Goal: Transaction & Acquisition: Subscribe to service/newsletter

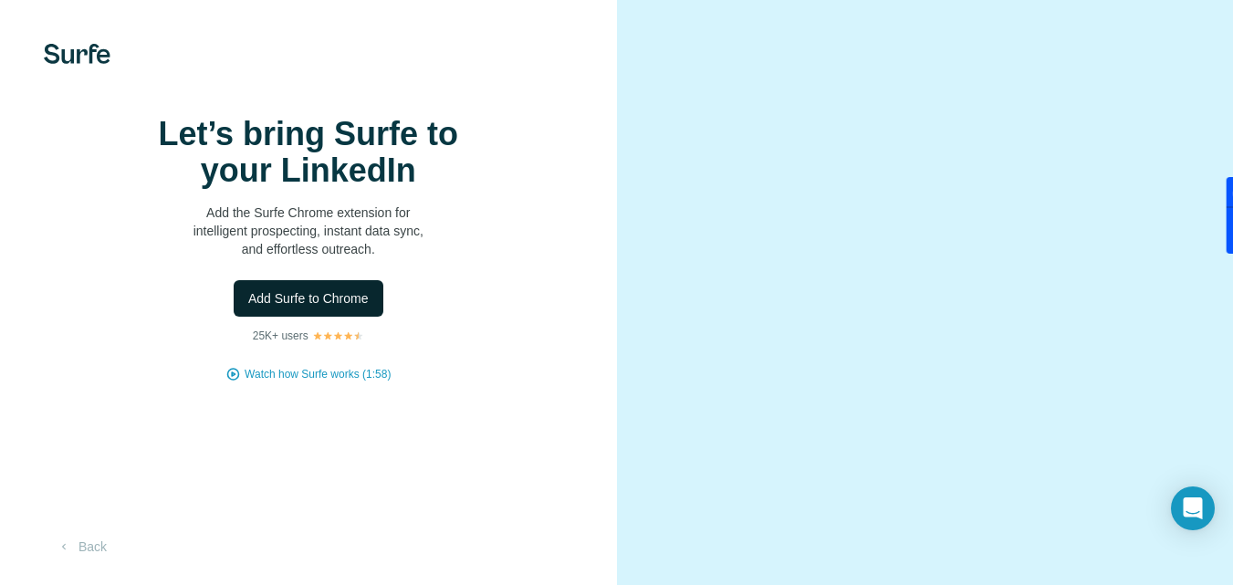
click at [335, 307] on span "Add Surfe to Chrome" at bounding box center [308, 298] width 120 height 18
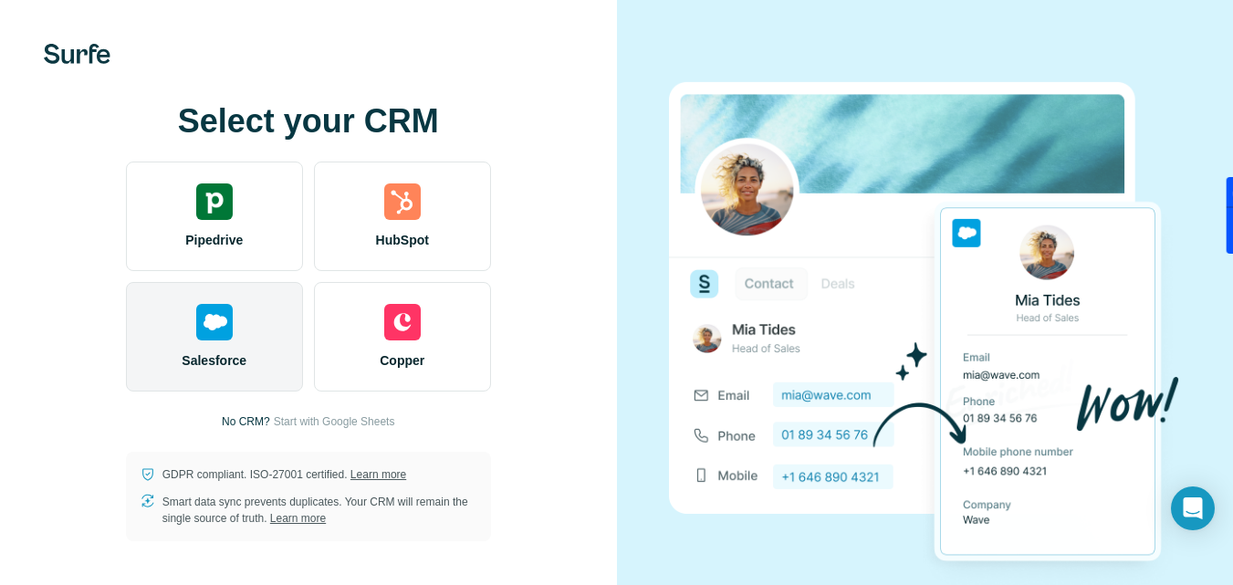
click at [229, 348] on div "Salesforce" at bounding box center [214, 336] width 177 height 109
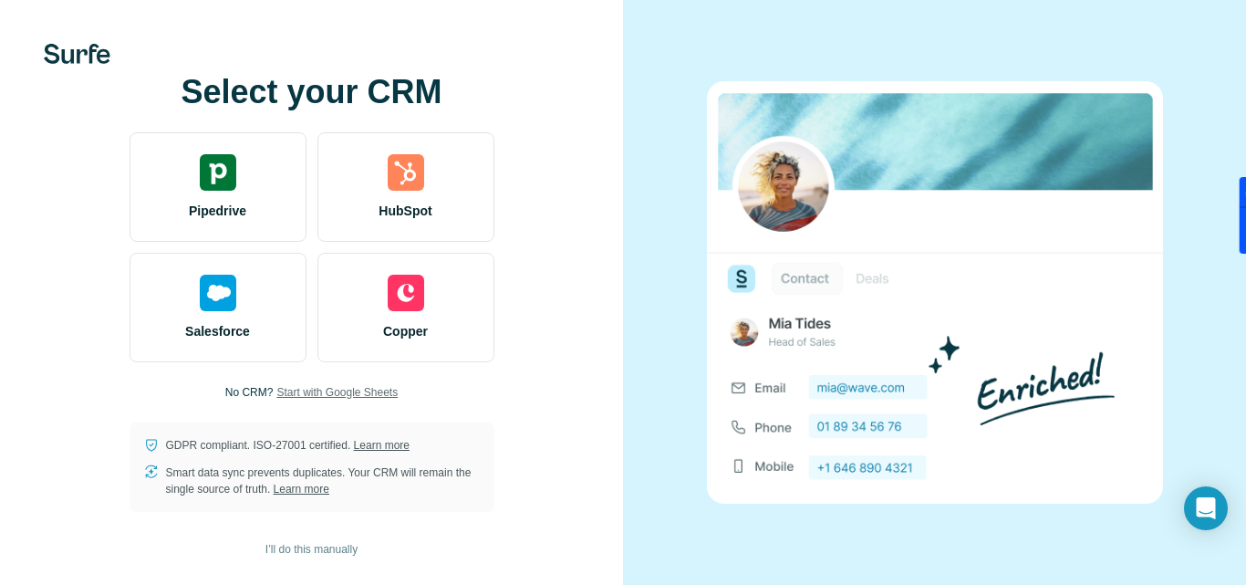
click at [328, 388] on span "Start with Google Sheets" at bounding box center [336, 392] width 121 height 16
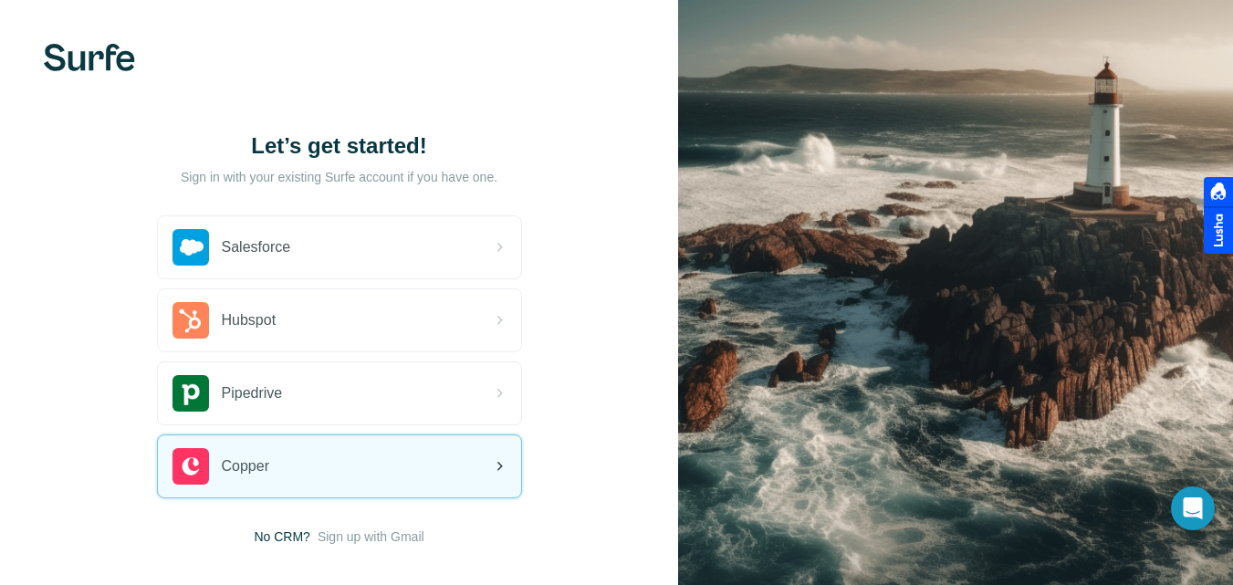
scroll to position [92, 0]
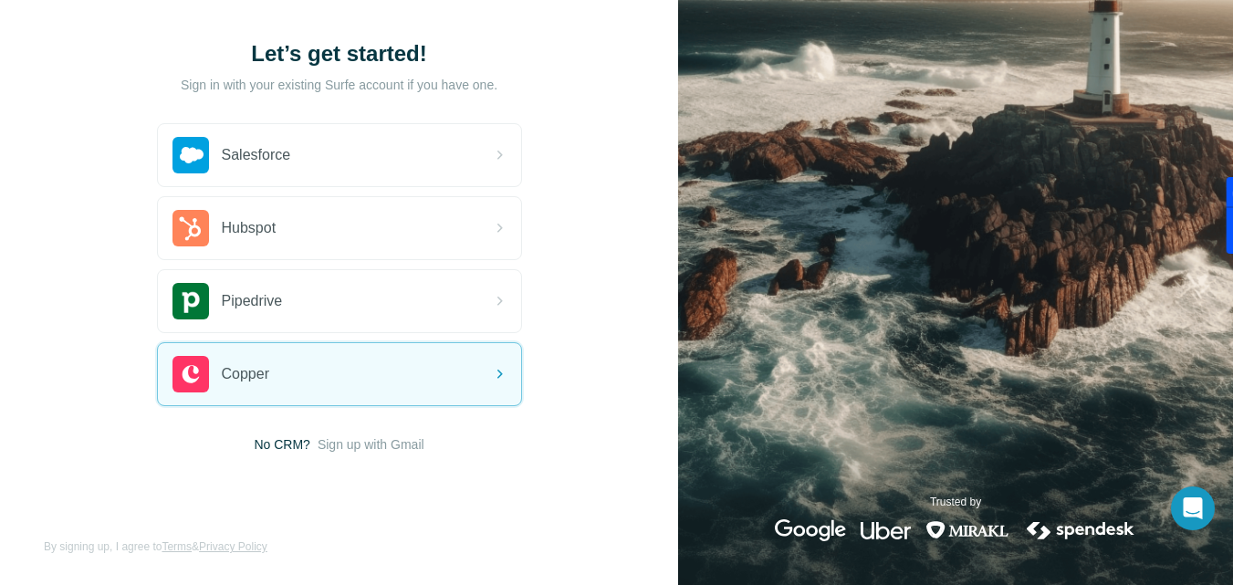
click at [349, 446] on span "Sign up with Gmail" at bounding box center [371, 444] width 107 height 18
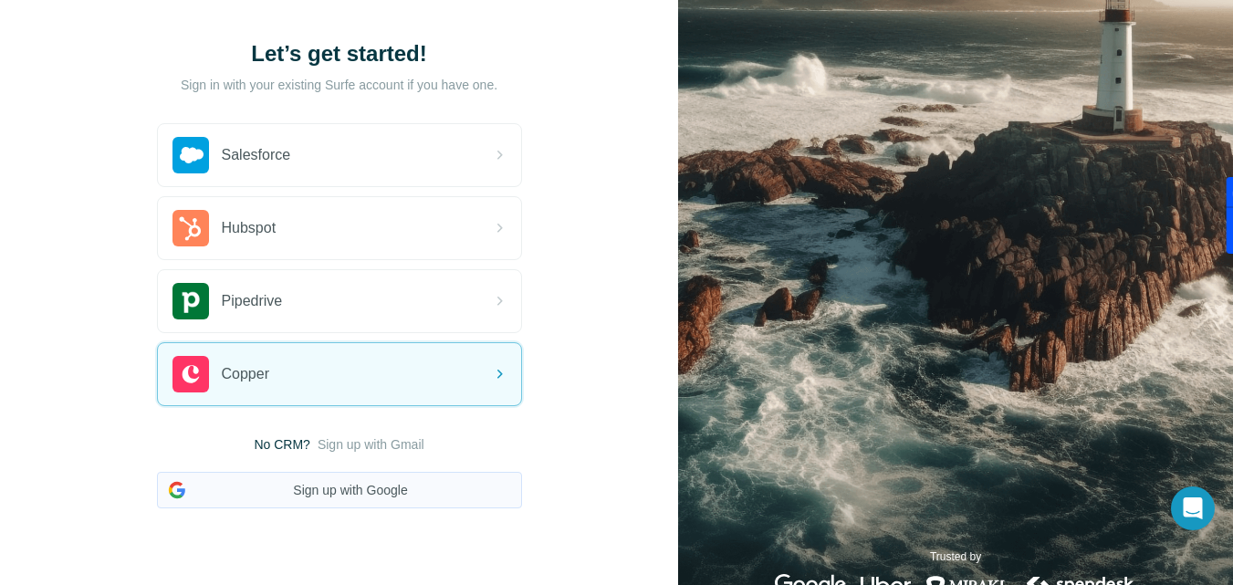
click at [364, 484] on button "Sign up with Google" at bounding box center [339, 490] width 365 height 36
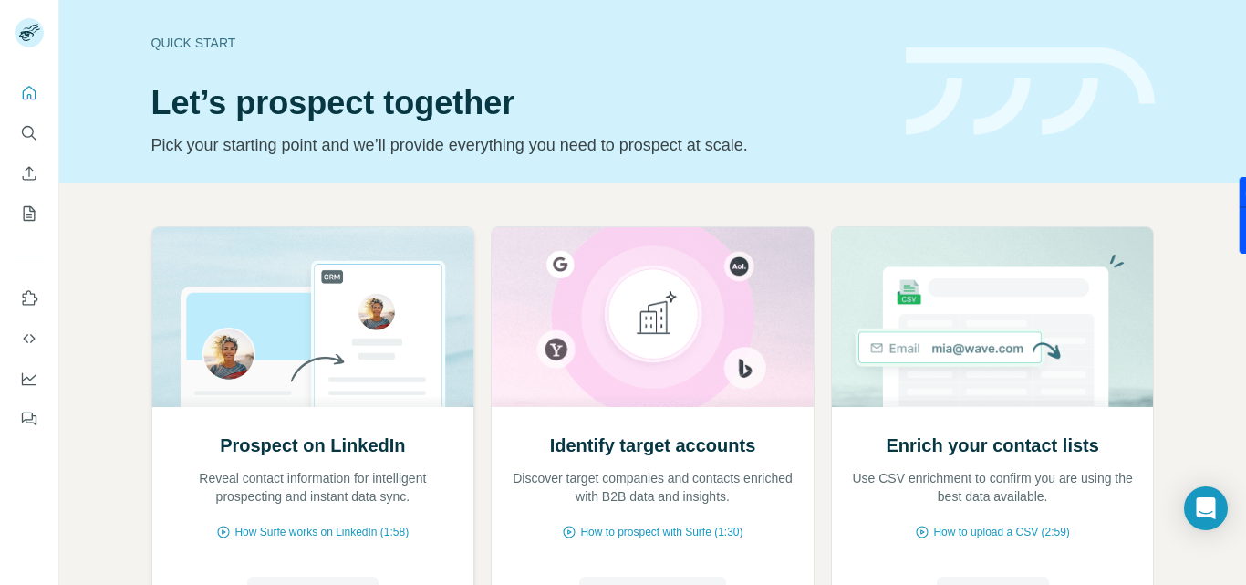
scroll to position [182, 0]
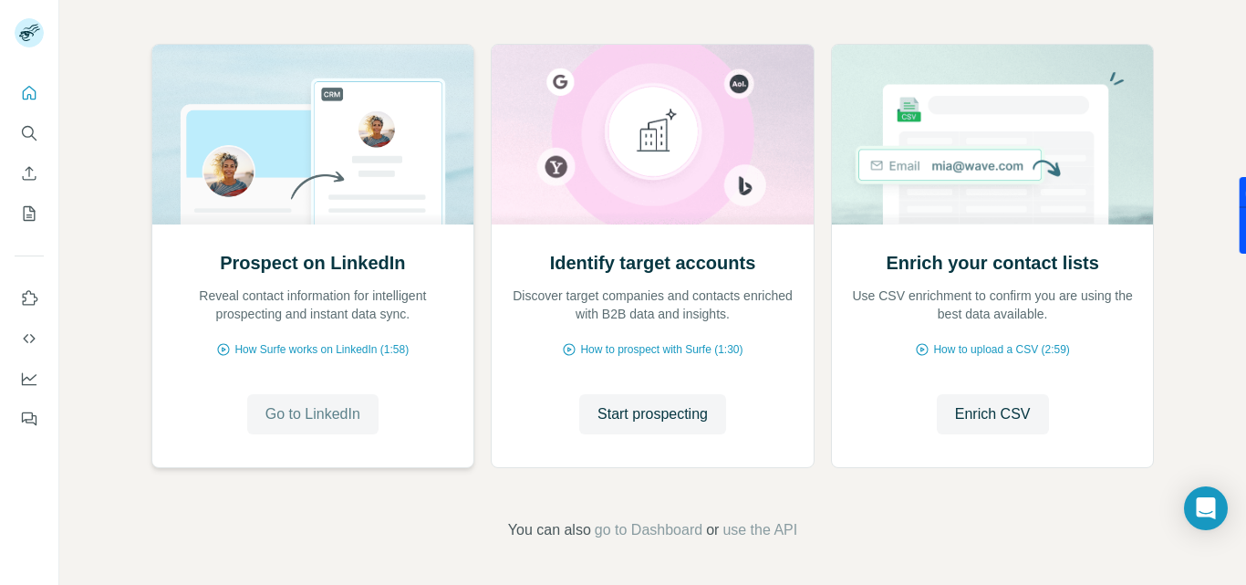
click at [301, 422] on span "Go to LinkedIn" at bounding box center [313, 414] width 95 height 22
click at [1185, 172] on div "Prospect on LinkedIn Reveal contact information for intelligent prospecting and…" at bounding box center [652, 292] width 1187 height 585
